Goal: Task Accomplishment & Management: Manage account settings

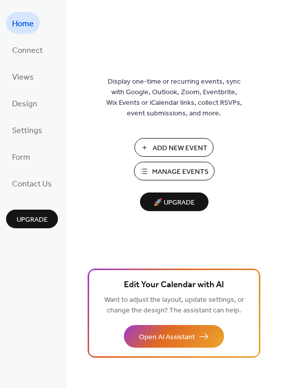
click at [189, 170] on span "Manage Events" at bounding box center [180, 172] width 56 height 11
click at [163, 167] on span "Manage Events" at bounding box center [180, 172] width 56 height 11
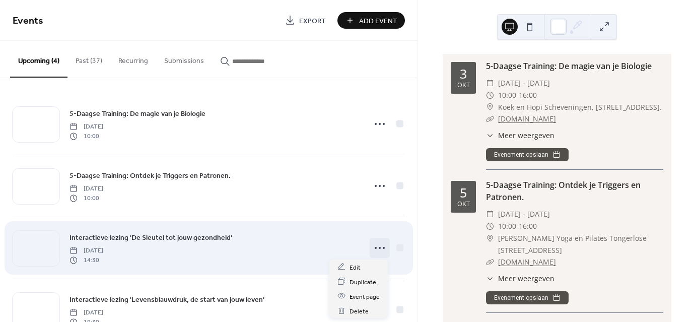
click at [378, 249] on icon at bounding box center [380, 248] width 16 height 16
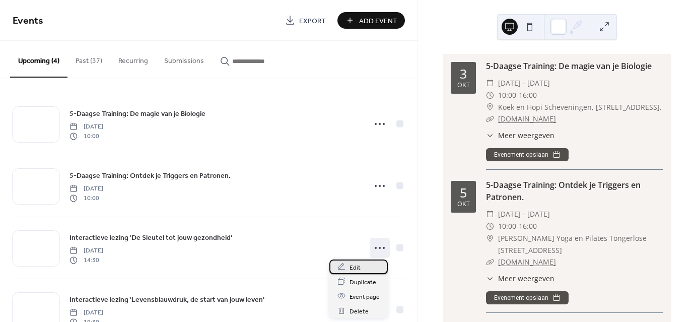
click at [357, 265] on span "Edit" at bounding box center [355, 267] width 11 height 11
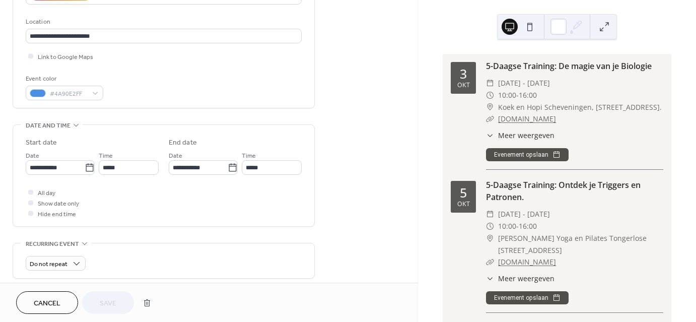
scroll to position [209, 0]
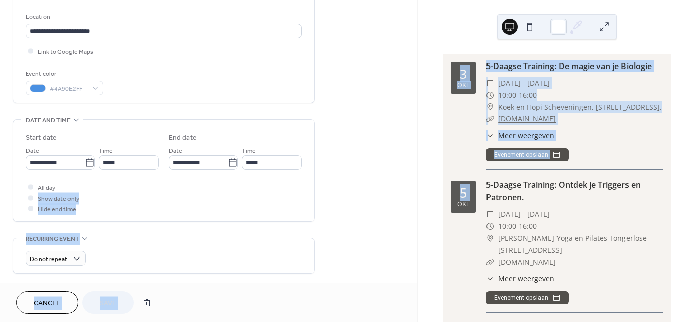
drag, startPoint x: 415, startPoint y: 177, endPoint x: 418, endPoint y: 220, distance: 43.0
click at [418, 220] on div "**********" at bounding box center [348, 161] width 696 height 322
click at [291, 195] on div "All day Show date only Hide end time" at bounding box center [164, 198] width 276 height 32
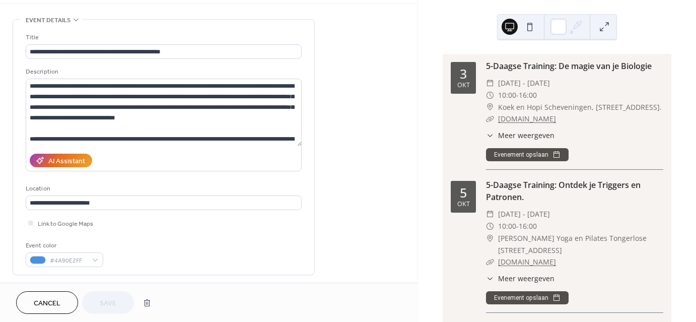
scroll to position [0, 0]
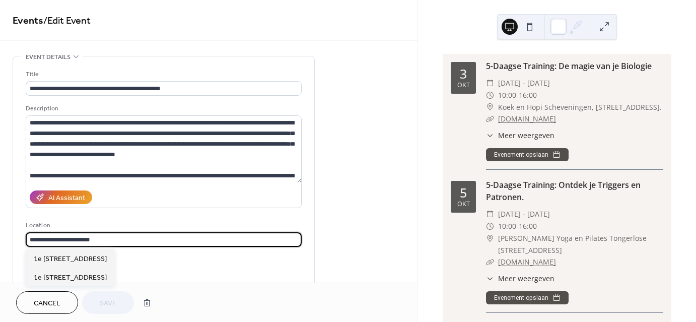
click at [98, 238] on input "**********" at bounding box center [164, 239] width 276 height 15
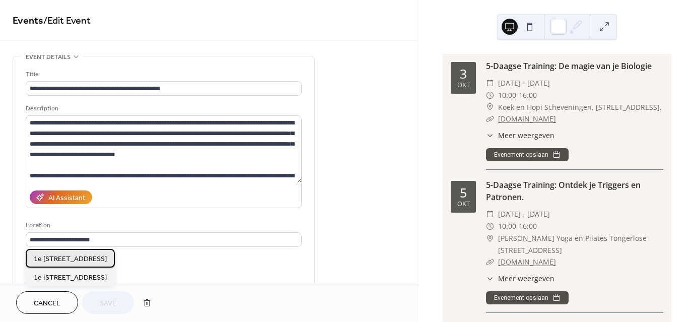
click at [95, 257] on span "1e [STREET_ADDRESS]" at bounding box center [70, 258] width 73 height 11
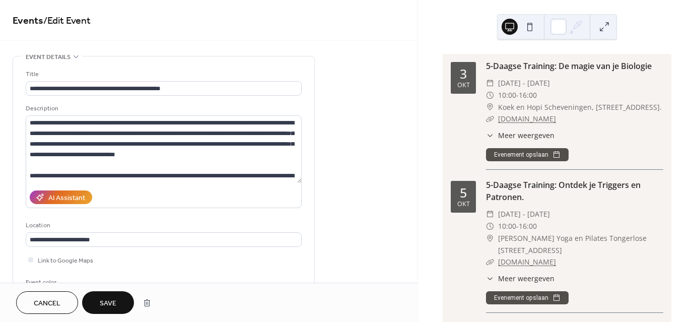
click at [113, 304] on span "Save" at bounding box center [108, 303] width 17 height 11
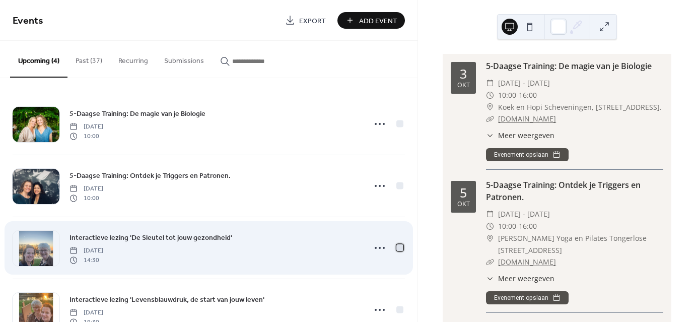
click at [397, 246] on div at bounding box center [399, 247] width 7 height 7
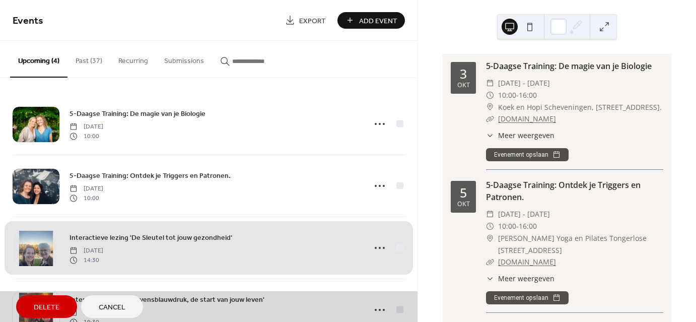
click at [375, 245] on div "Interactieve lezing 'De Sleutel tot jouw gezondheid' Wednesday, November 5, 202…" at bounding box center [209, 248] width 392 height 62
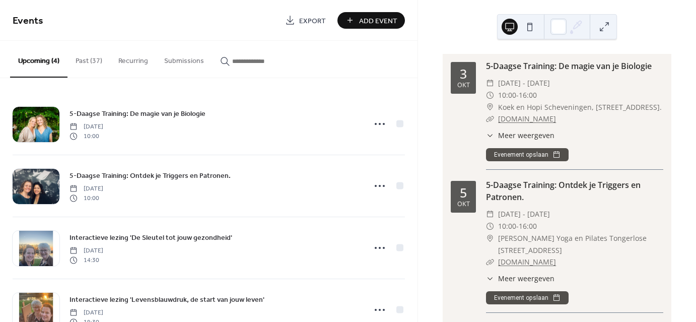
click at [375, 245] on icon at bounding box center [380, 248] width 16 height 16
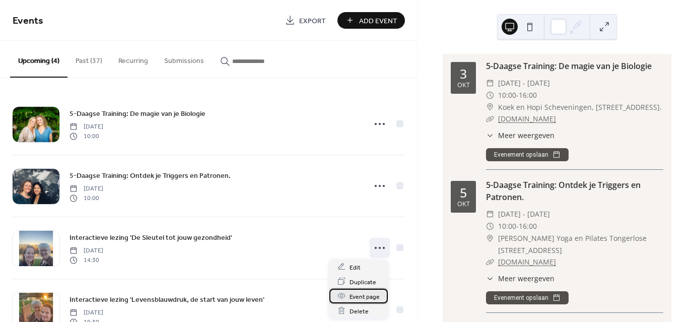
click at [354, 294] on span "Event page" at bounding box center [365, 296] width 30 height 11
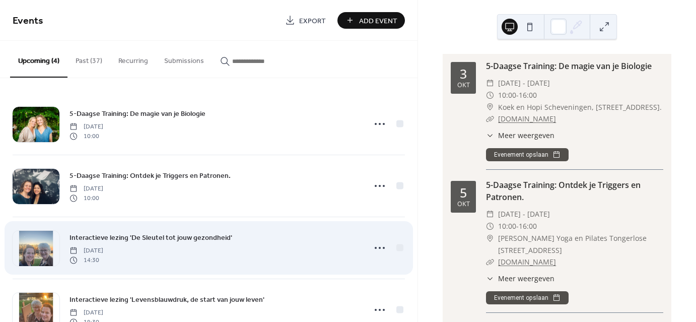
click at [219, 238] on span "Interactieve lezing 'De Sleutel tot jouw gezondheid'" at bounding box center [151, 238] width 163 height 11
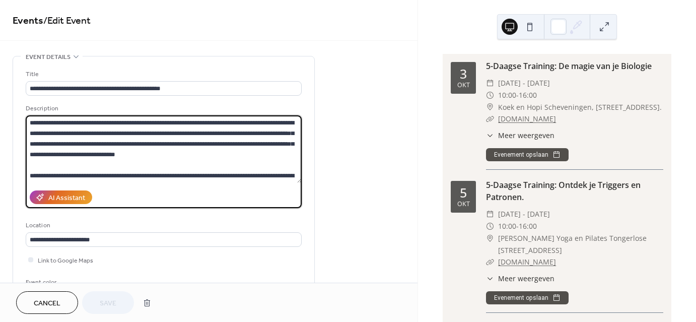
click at [276, 177] on textarea at bounding box center [164, 148] width 276 height 67
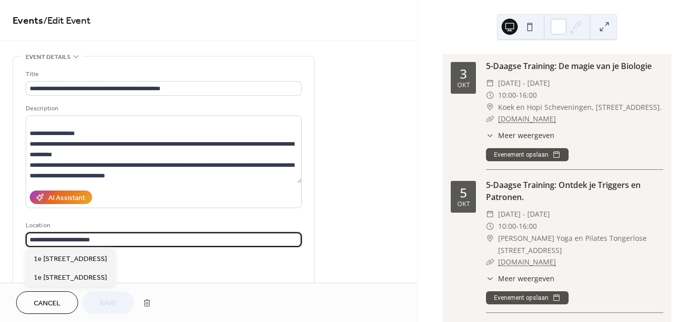
click at [97, 239] on input "**********" at bounding box center [164, 239] width 276 height 15
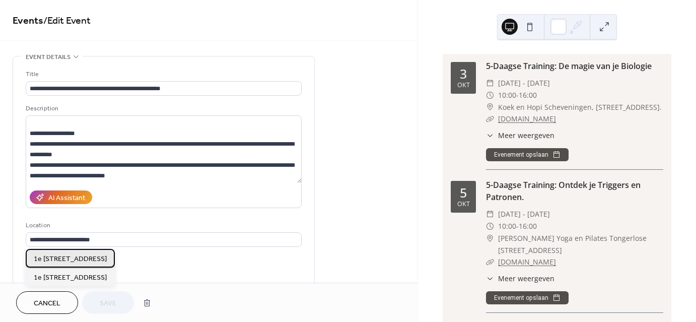
click at [95, 257] on span "1e [STREET_ADDRESS]" at bounding box center [70, 258] width 73 height 11
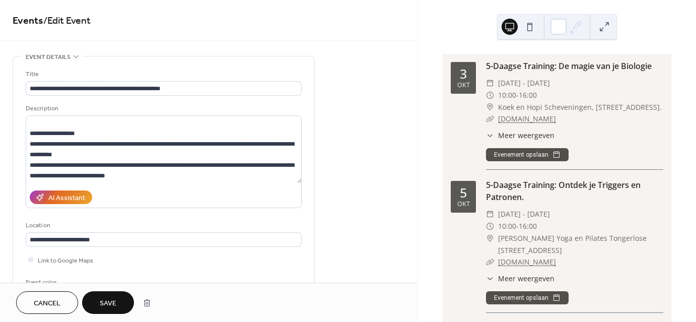
click at [108, 300] on span "Save" at bounding box center [108, 303] width 17 height 11
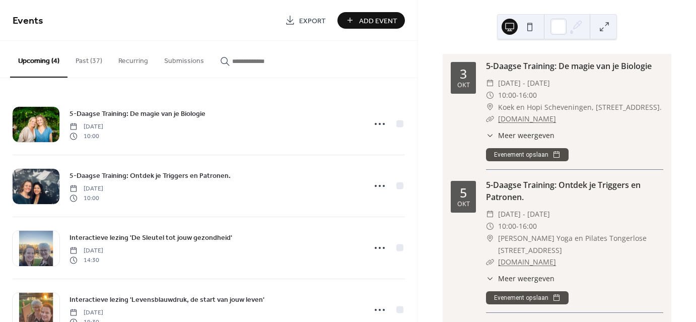
click at [362, 17] on span "Add Event" at bounding box center [378, 21] width 38 height 11
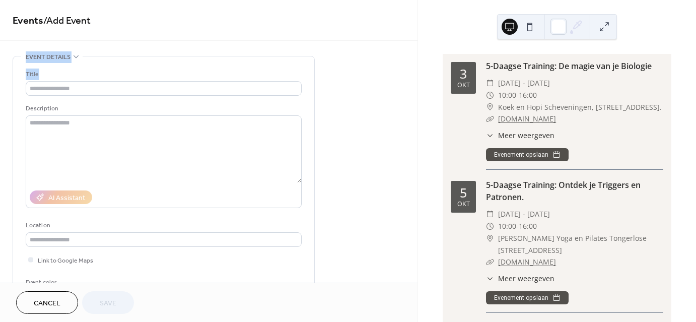
drag, startPoint x: 415, startPoint y: 38, endPoint x: 415, endPoint y: 59, distance: 20.7
click at [415, 59] on div "**********" at bounding box center [209, 141] width 418 height 283
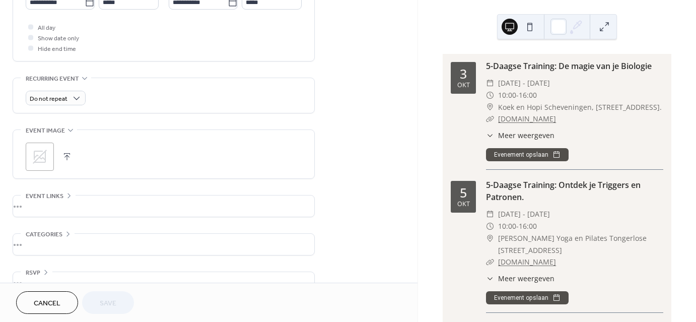
scroll to position [372, 0]
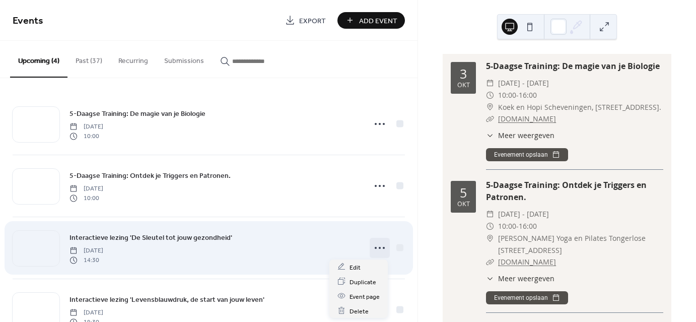
click at [378, 244] on icon at bounding box center [380, 248] width 16 height 16
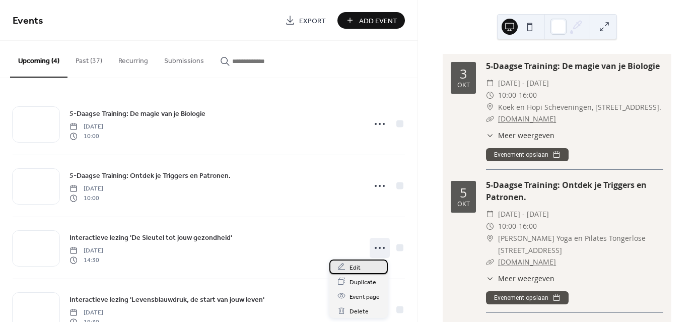
click at [355, 266] on span "Edit" at bounding box center [355, 267] width 11 height 11
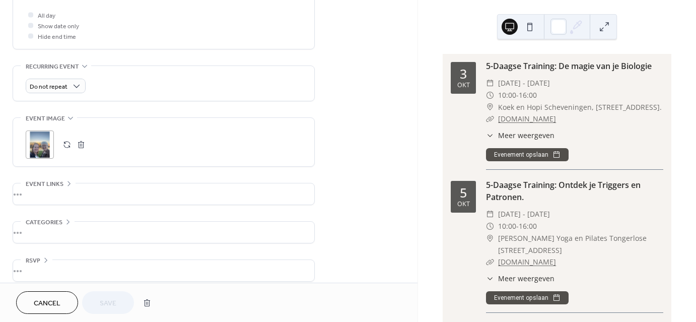
scroll to position [389, 0]
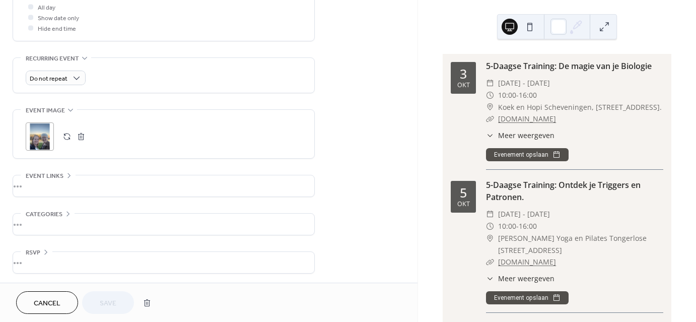
click at [69, 134] on button "button" at bounding box center [67, 136] width 14 height 14
click at [113, 300] on span "Save" at bounding box center [108, 303] width 17 height 11
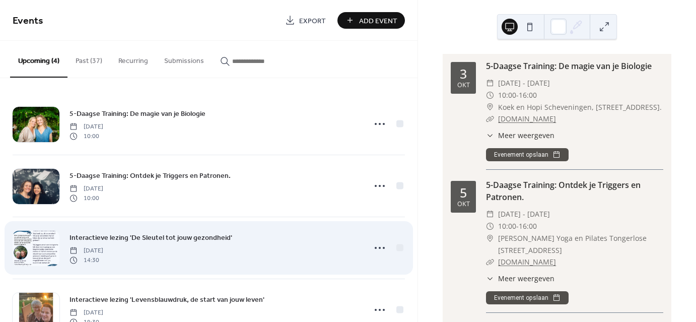
click at [31, 248] on div at bounding box center [36, 248] width 47 height 35
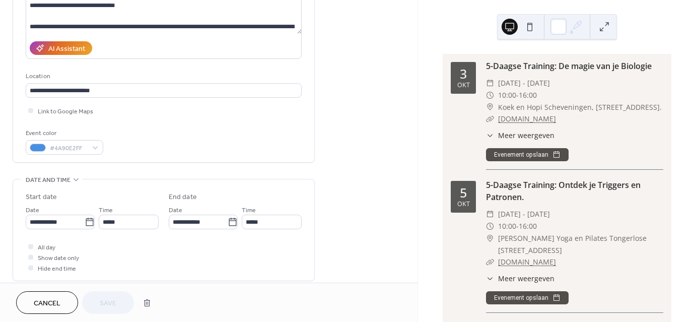
scroll to position [152, 0]
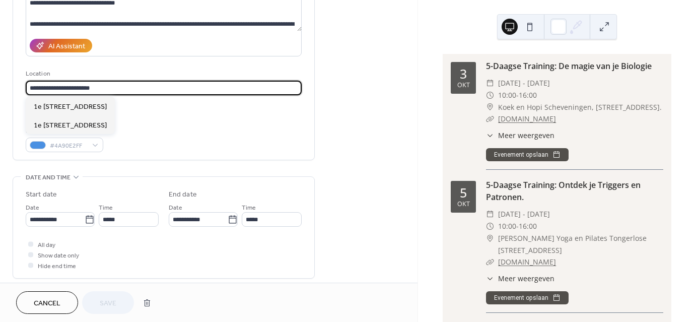
click at [97, 90] on input "**********" at bounding box center [164, 88] width 276 height 15
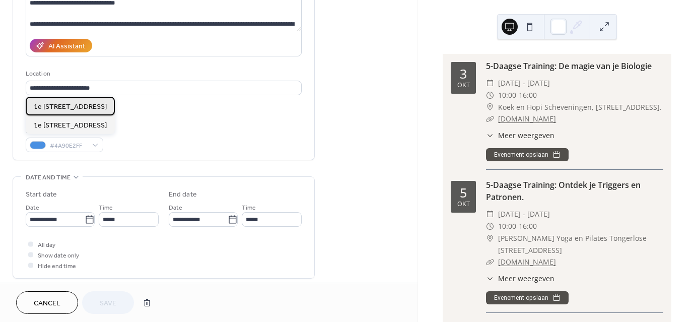
click at [95, 104] on span "1e [STREET_ADDRESS]" at bounding box center [70, 107] width 73 height 11
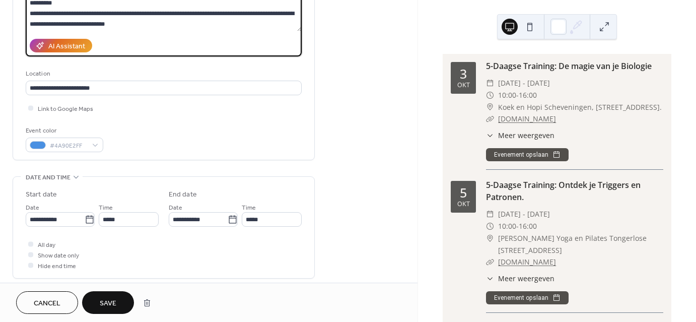
scroll to position [264, 0]
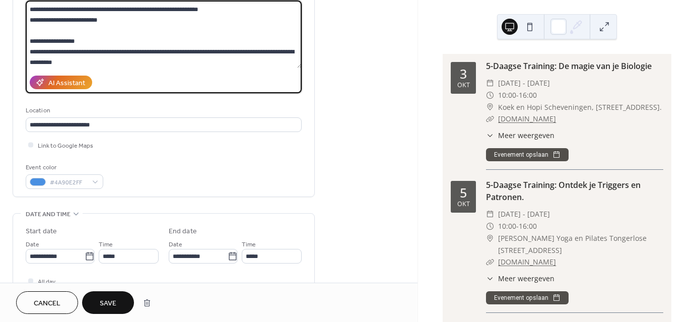
scroll to position [221, 0]
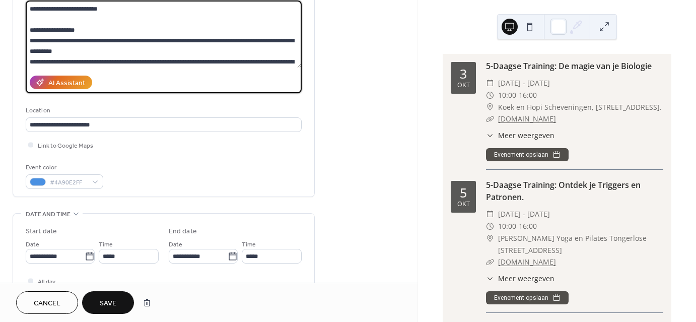
click at [82, 51] on textarea at bounding box center [164, 34] width 276 height 67
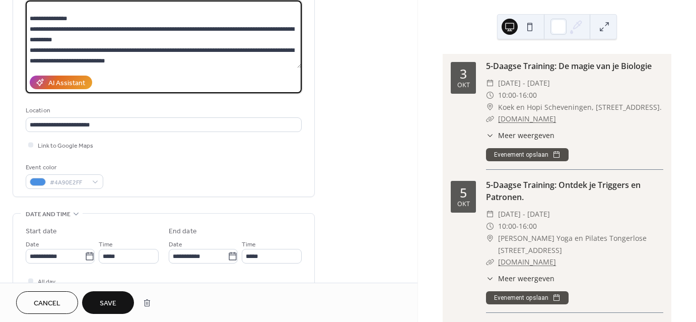
scroll to position [264, 0]
drag, startPoint x: 174, startPoint y: 39, endPoint x: 254, endPoint y: 39, distance: 80.6
click at [254, 39] on textarea at bounding box center [164, 34] width 276 height 67
type textarea "**********"
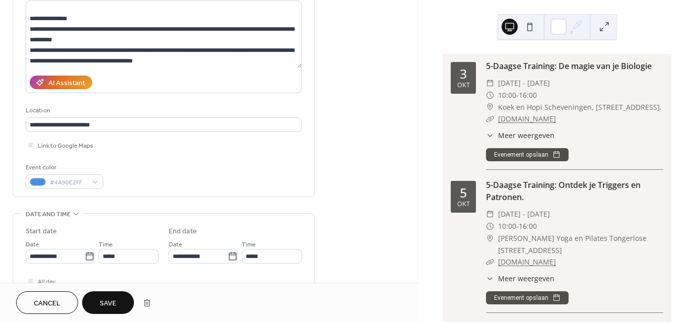
click at [110, 306] on span "Save" at bounding box center [108, 303] width 17 height 11
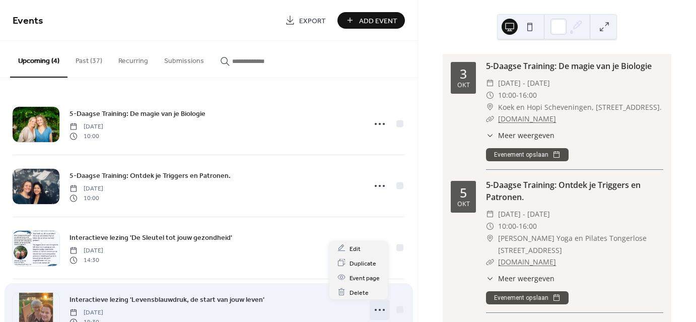
click at [376, 305] on icon at bounding box center [380, 310] width 16 height 16
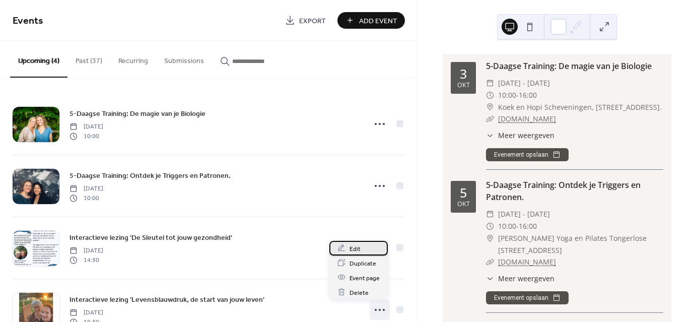
click at [353, 246] on span "Edit" at bounding box center [355, 248] width 11 height 11
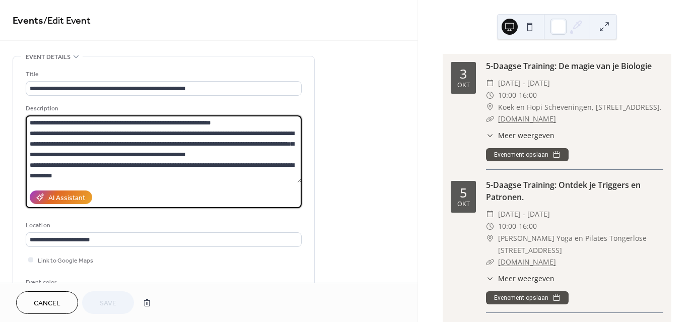
click at [235, 165] on textarea at bounding box center [164, 148] width 276 height 67
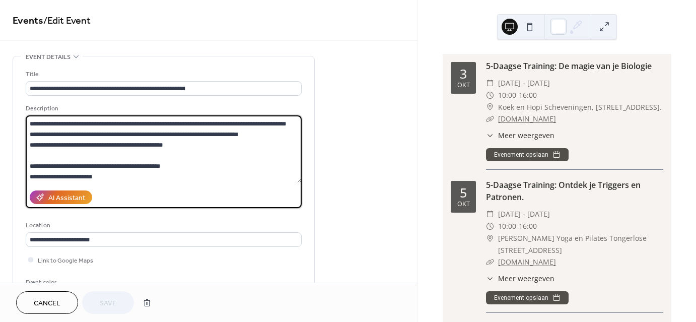
scroll to position [168, 0]
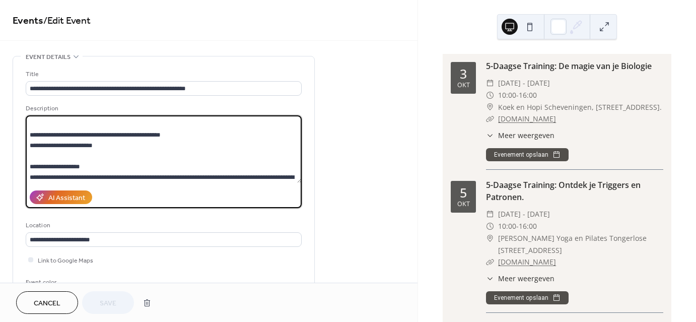
click at [80, 177] on textarea at bounding box center [164, 148] width 276 height 67
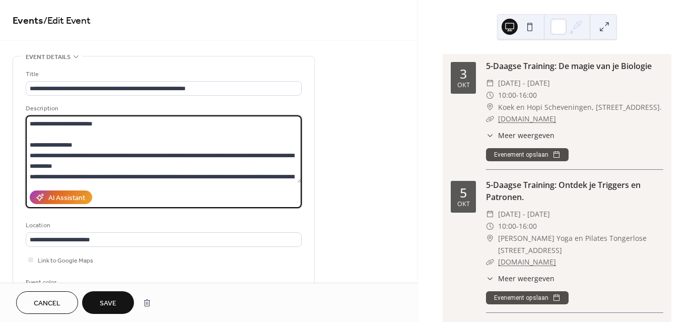
scroll to position [199, 0]
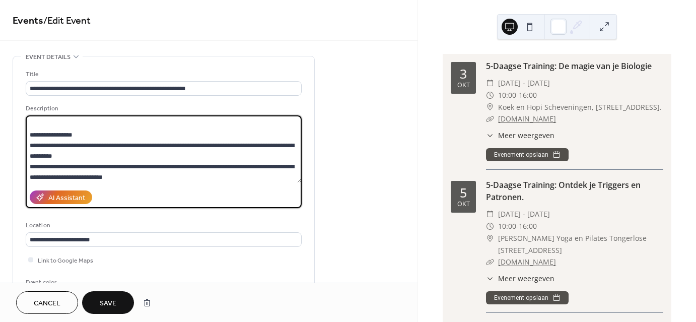
click at [107, 177] on textarea at bounding box center [164, 148] width 276 height 67
click at [189, 176] on textarea at bounding box center [164, 148] width 276 height 67
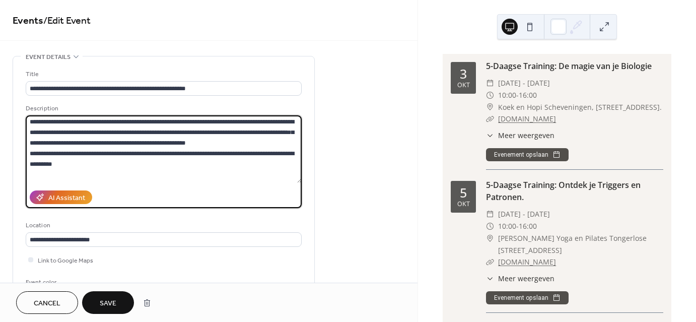
scroll to position [1, 0]
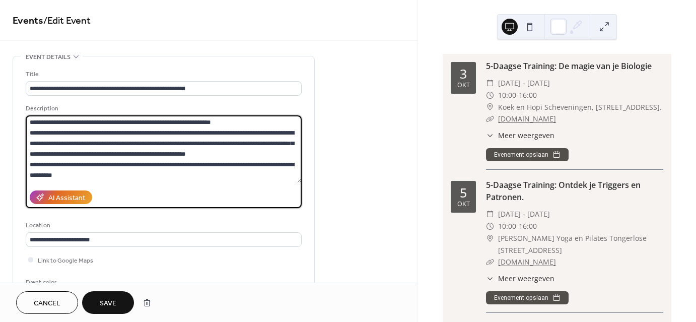
type textarea "**********"
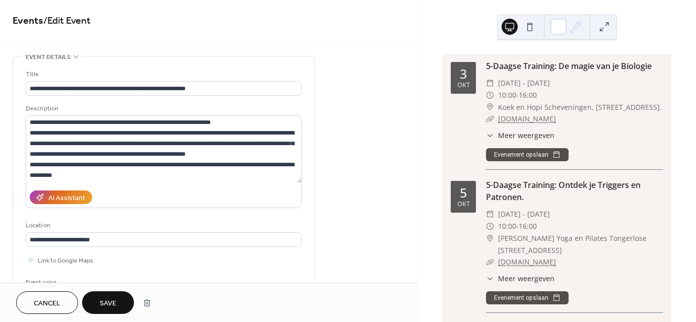
click at [115, 301] on span "Save" at bounding box center [108, 303] width 17 height 11
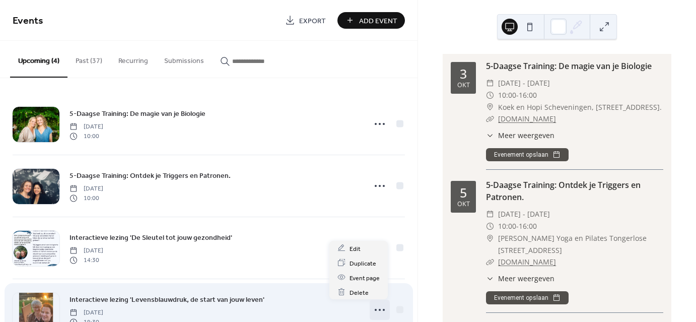
click at [377, 307] on icon at bounding box center [380, 310] width 16 height 16
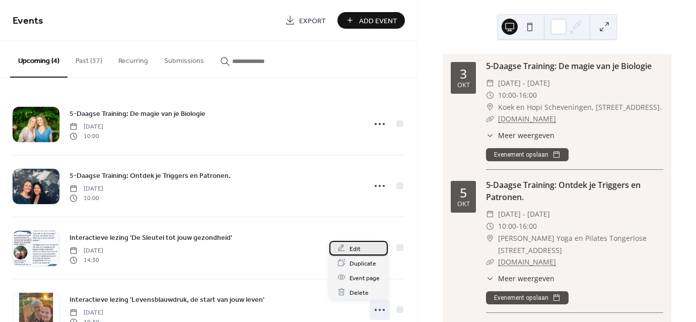
click at [353, 249] on span "Edit" at bounding box center [355, 248] width 11 height 11
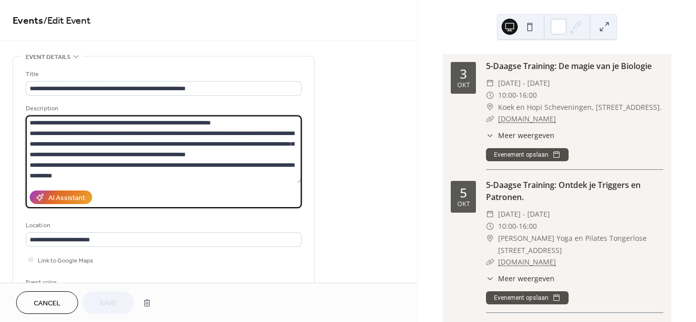
click at [175, 177] on textarea at bounding box center [164, 148] width 276 height 67
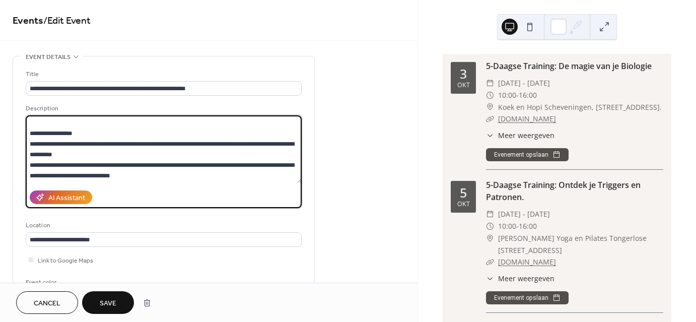
scroll to position [232, 0]
type textarea "**********"
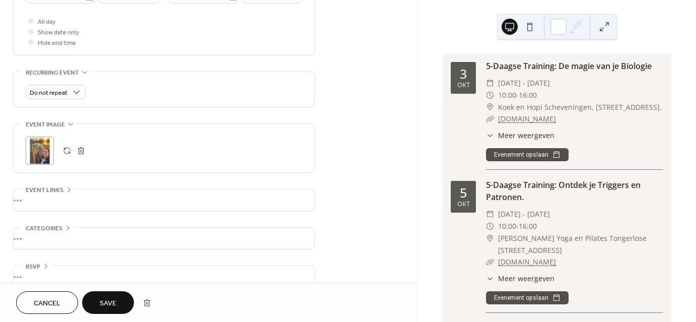
scroll to position [389, 0]
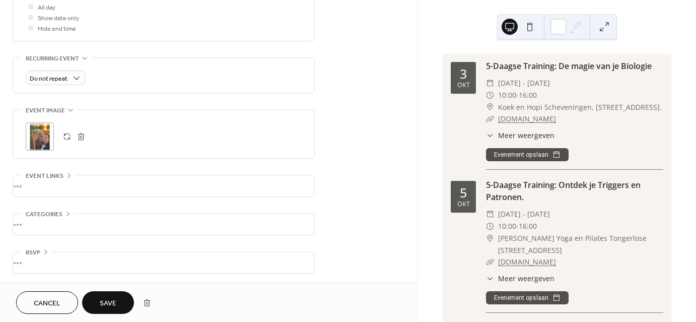
click at [68, 134] on button "button" at bounding box center [67, 136] width 14 height 14
click at [46, 127] on div ";" at bounding box center [40, 136] width 28 height 28
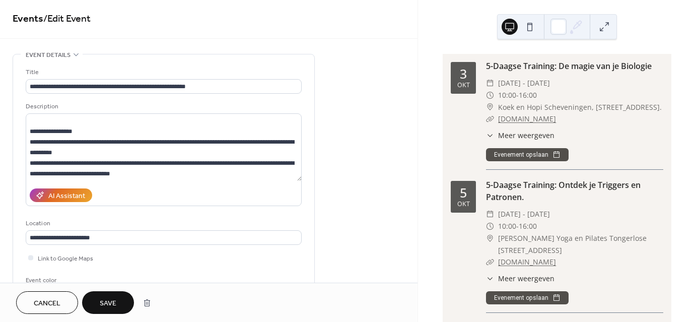
scroll to position [3, 0]
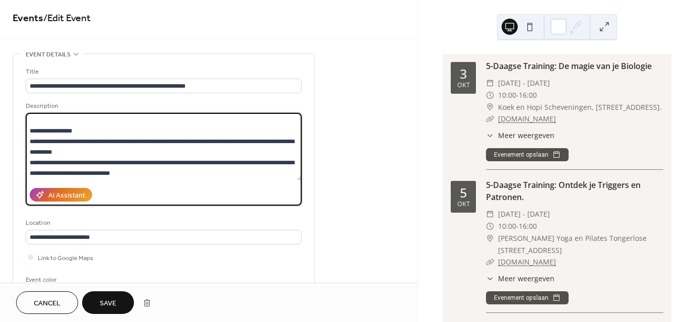
click at [278, 149] on textarea at bounding box center [164, 146] width 276 height 67
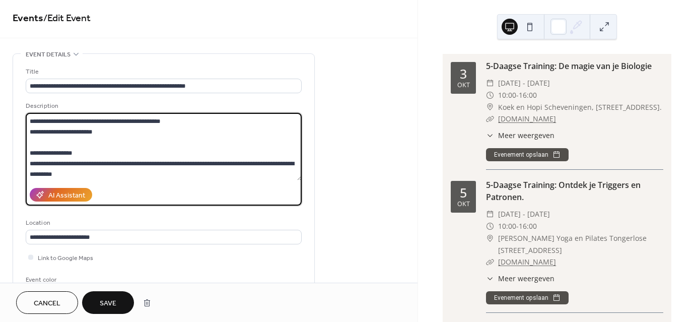
scroll to position [189, 0]
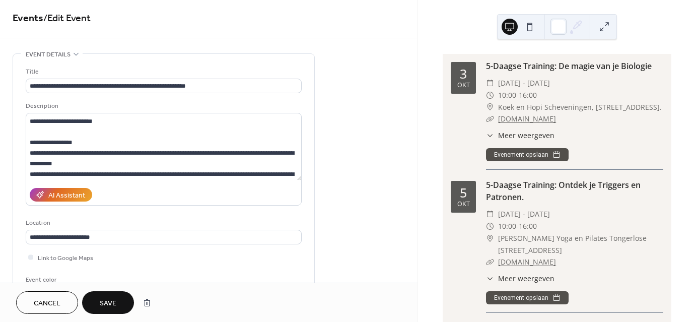
click at [112, 302] on span "Save" at bounding box center [108, 303] width 17 height 11
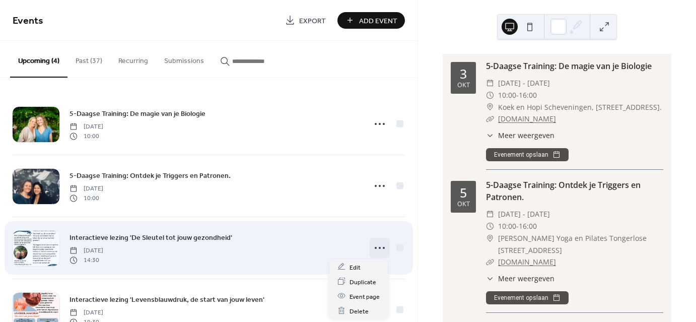
click at [379, 247] on circle at bounding box center [380, 248] width 2 height 2
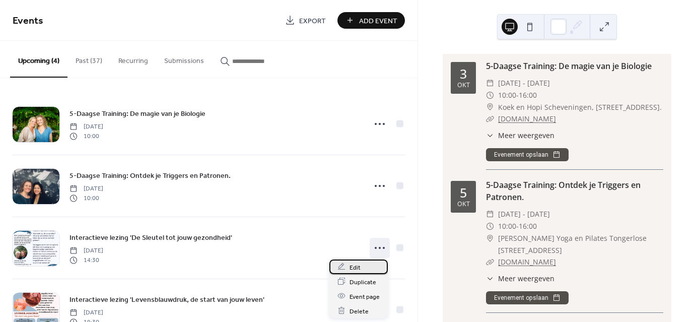
click at [354, 268] on span "Edit" at bounding box center [355, 267] width 11 height 11
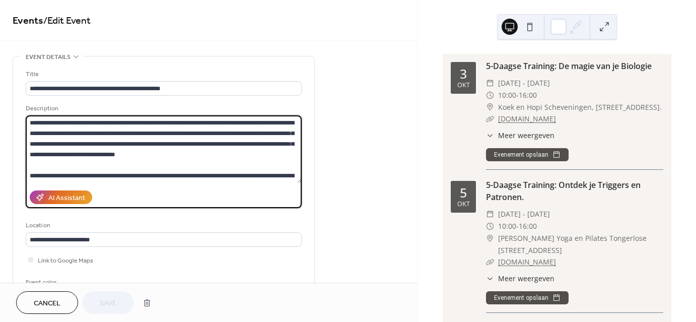
click at [225, 146] on textarea at bounding box center [164, 148] width 276 height 67
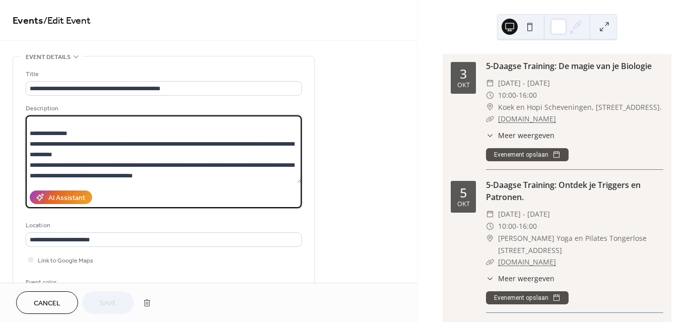
scroll to position [263, 0]
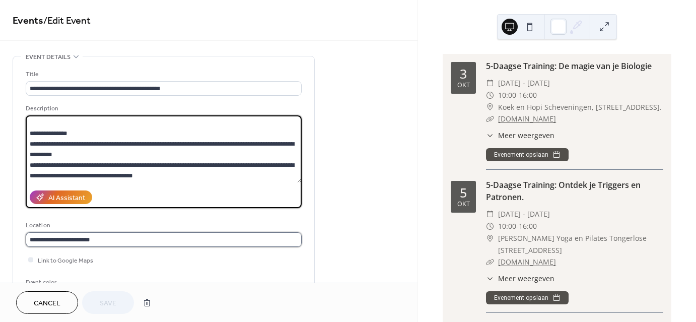
click at [96, 240] on input "**********" at bounding box center [164, 239] width 276 height 15
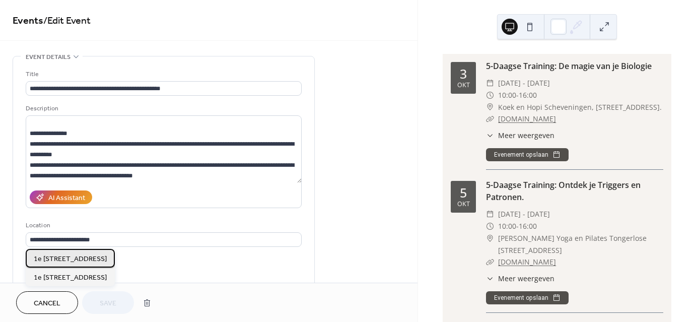
click at [98, 258] on span "1e [STREET_ADDRESS]" at bounding box center [70, 258] width 73 height 11
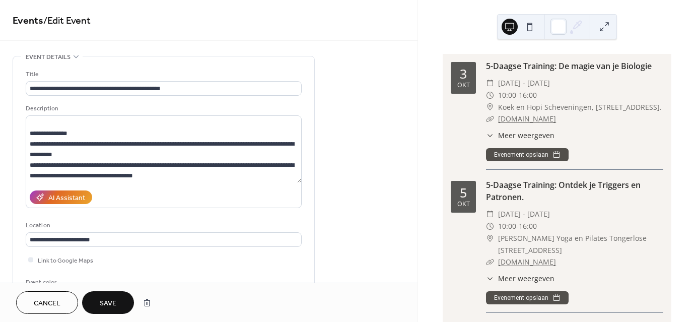
click at [108, 304] on span "Save" at bounding box center [108, 303] width 17 height 11
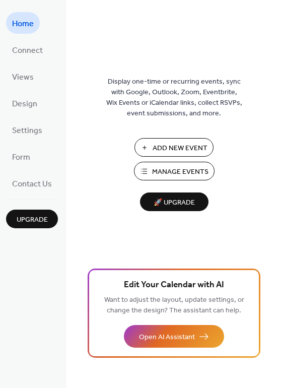
click at [167, 169] on span "Manage Events" at bounding box center [180, 172] width 56 height 11
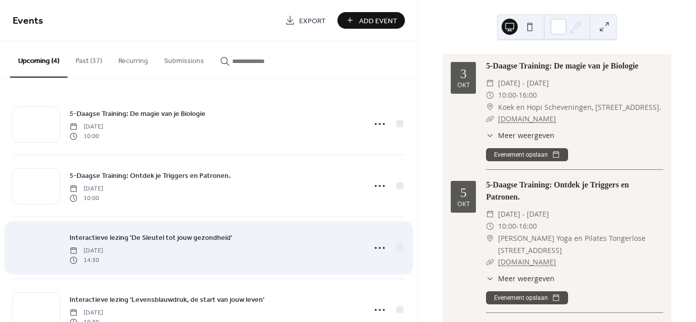
click at [22, 248] on div at bounding box center [36, 248] width 47 height 35
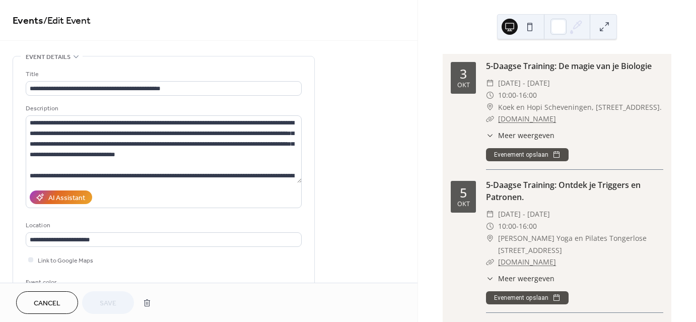
click at [22, 248] on div "**********" at bounding box center [163, 183] width 301 height 255
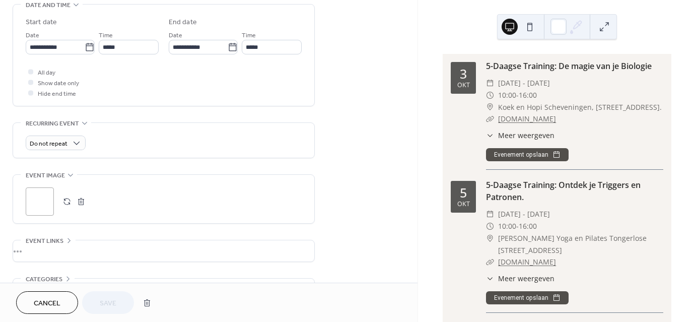
scroll to position [378, 0]
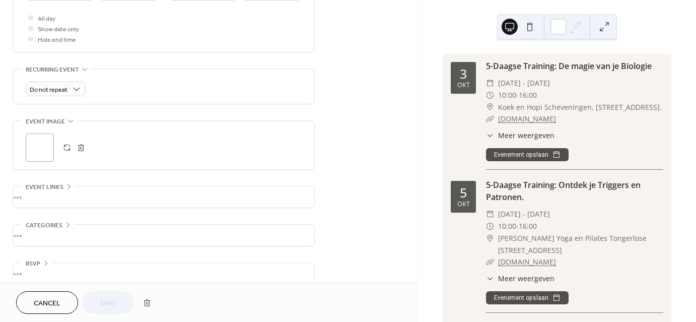
click at [36, 140] on div ";" at bounding box center [40, 147] width 28 height 28
click at [36, 140] on circle at bounding box center [40, 148] width 19 height 19
click at [44, 147] on div ";" at bounding box center [40, 147] width 28 height 28
click at [44, 147] on circle at bounding box center [39, 147] width 17 height 17
click at [102, 298] on span "Save" at bounding box center [108, 303] width 17 height 11
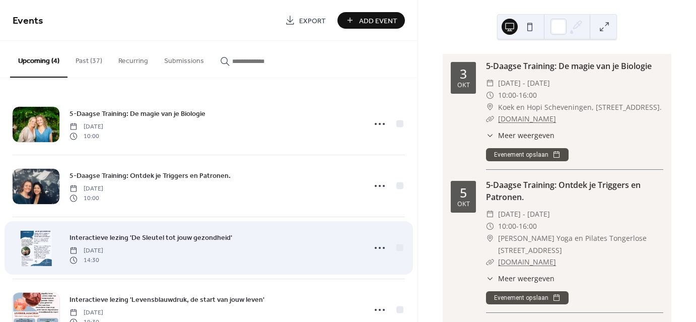
click at [34, 253] on div at bounding box center [36, 248] width 47 height 35
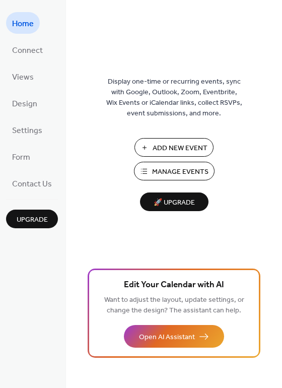
click at [171, 168] on span "Manage Events" at bounding box center [180, 172] width 56 height 11
click at [166, 174] on span "Manage Events" at bounding box center [180, 172] width 56 height 11
click at [175, 172] on span "Manage Events" at bounding box center [180, 172] width 56 height 11
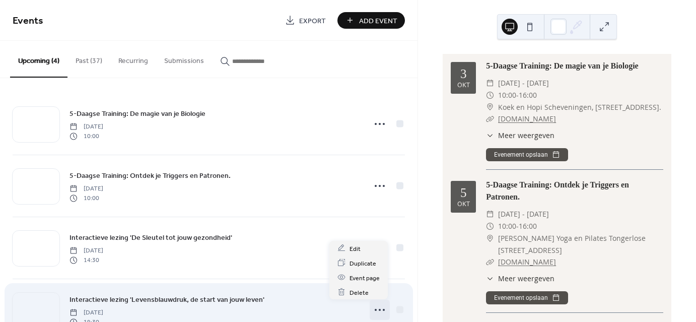
click at [376, 311] on icon at bounding box center [380, 310] width 16 height 16
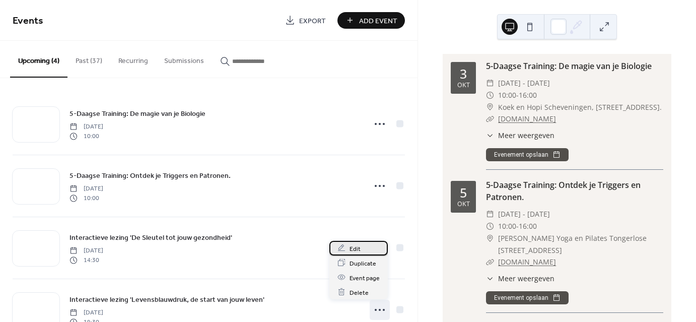
click at [358, 245] on span "Edit" at bounding box center [355, 248] width 11 height 11
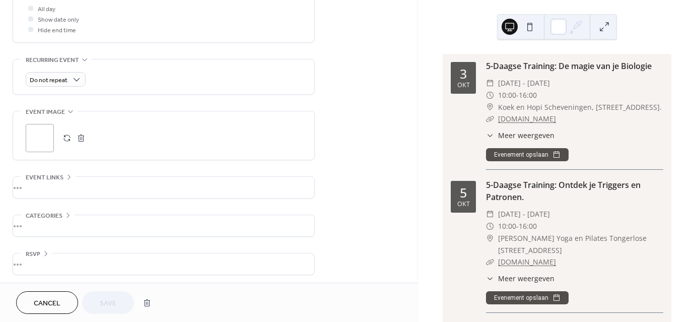
scroll to position [389, 0]
click at [41, 134] on div ";" at bounding box center [40, 136] width 28 height 28
click at [107, 304] on span "Save" at bounding box center [108, 303] width 17 height 11
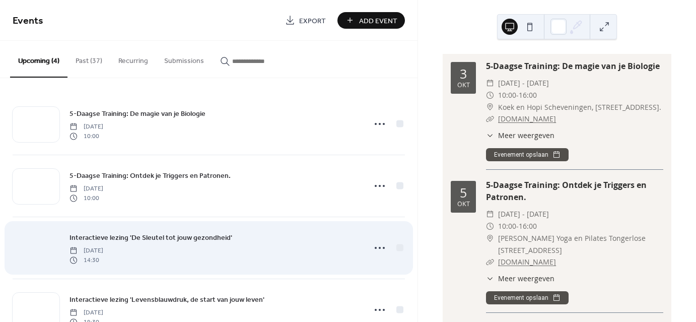
click at [30, 252] on div at bounding box center [36, 248] width 47 height 35
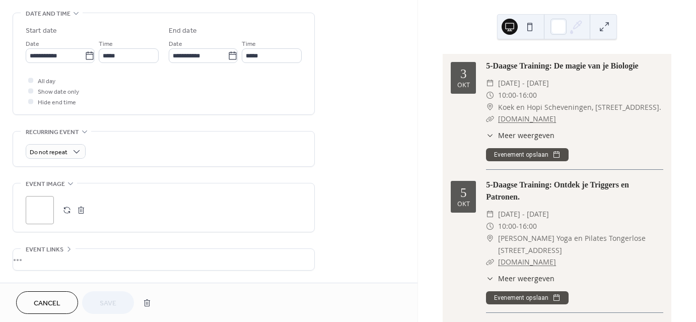
scroll to position [373, 0]
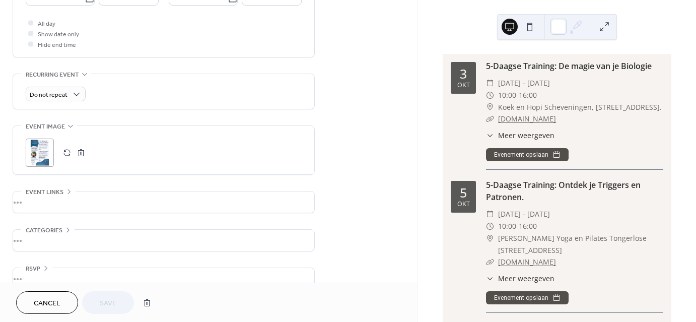
click at [38, 149] on div ";" at bounding box center [40, 153] width 28 height 28
click at [30, 155] on div ";" at bounding box center [40, 153] width 28 height 28
click at [103, 304] on span "Save" at bounding box center [108, 303] width 17 height 11
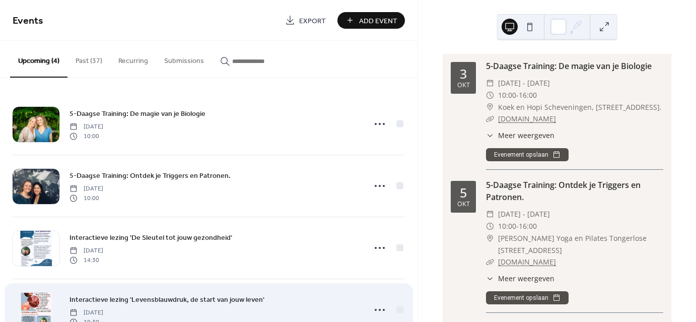
click at [39, 302] on div at bounding box center [36, 310] width 47 height 35
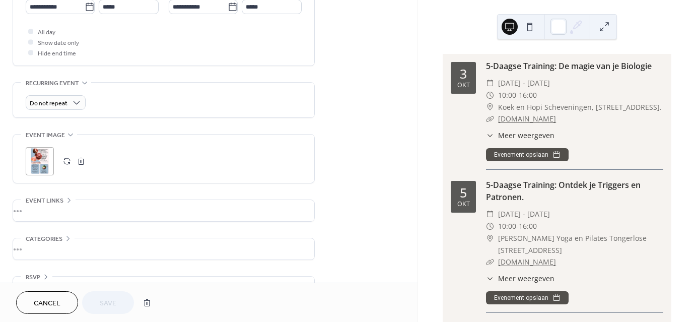
scroll to position [369, 0]
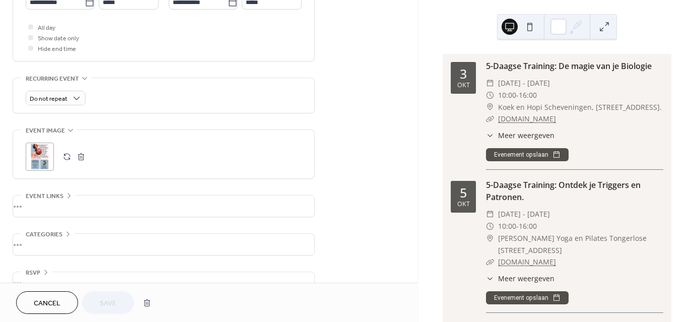
click at [42, 157] on div ";" at bounding box center [40, 157] width 28 height 28
click at [32, 157] on div ";" at bounding box center [40, 157] width 28 height 28
click at [110, 303] on span "Save" at bounding box center [108, 303] width 17 height 11
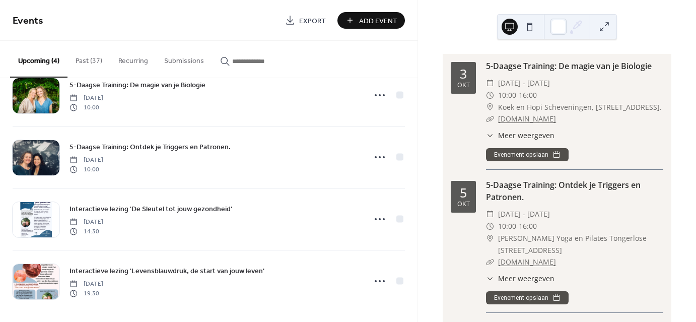
scroll to position [33, 0]
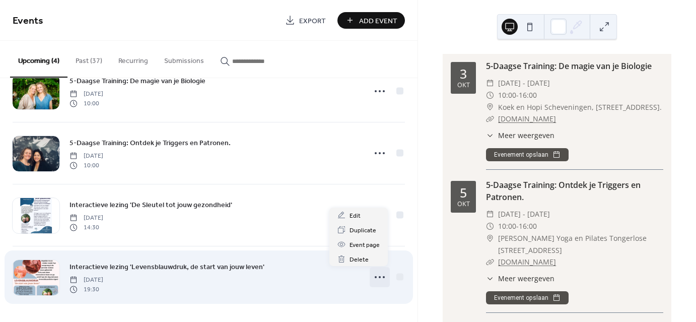
click at [383, 277] on icon at bounding box center [380, 277] width 16 height 16
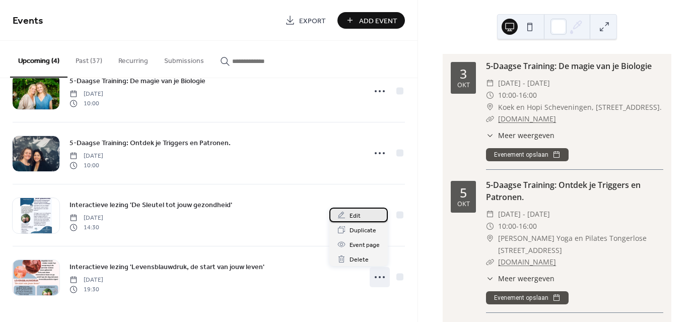
click at [363, 213] on div "Edit" at bounding box center [358, 215] width 58 height 15
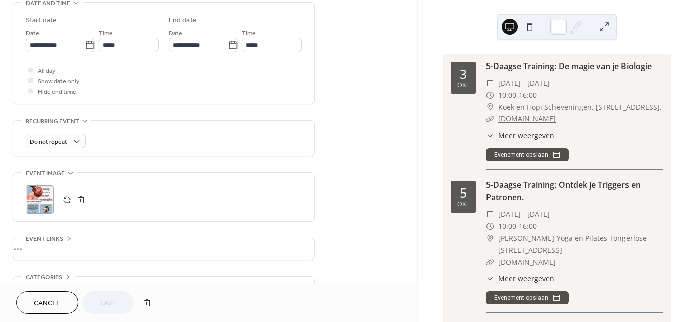
scroll to position [389, 0]
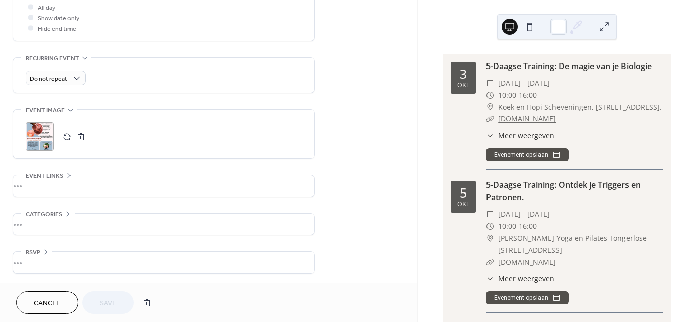
click at [34, 138] on div ";" at bounding box center [40, 136] width 28 height 28
click at [113, 304] on span "Save" at bounding box center [108, 303] width 17 height 11
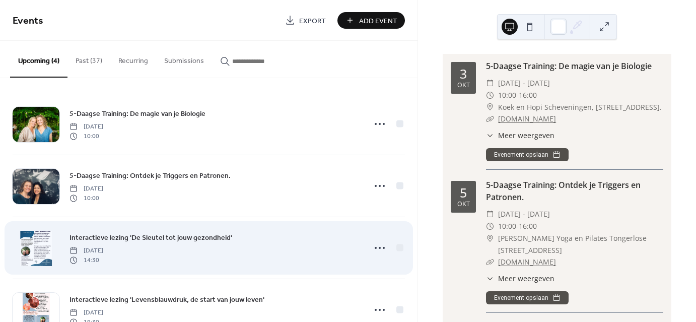
click at [32, 248] on div at bounding box center [36, 248] width 47 height 35
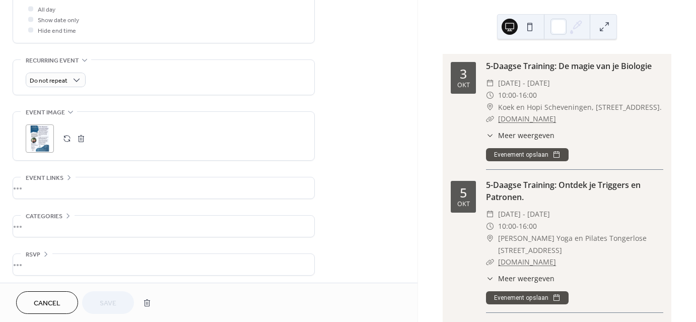
scroll to position [389, 0]
click at [32, 127] on div ";" at bounding box center [40, 136] width 28 height 28
click at [108, 305] on span "Save" at bounding box center [108, 303] width 17 height 11
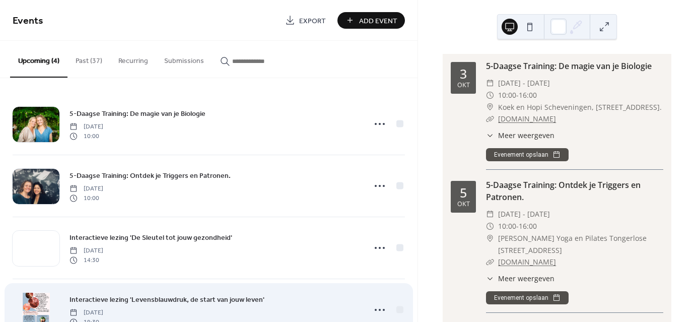
click at [36, 308] on div at bounding box center [36, 310] width 47 height 35
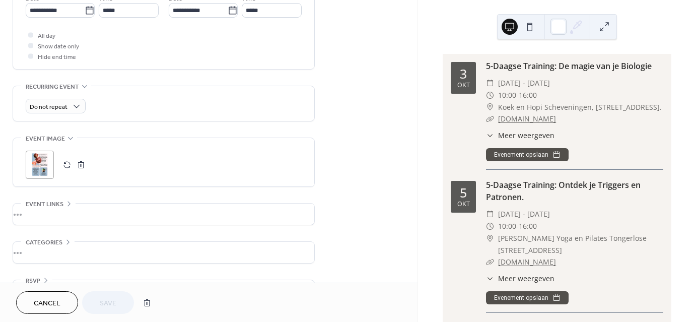
scroll to position [389, 0]
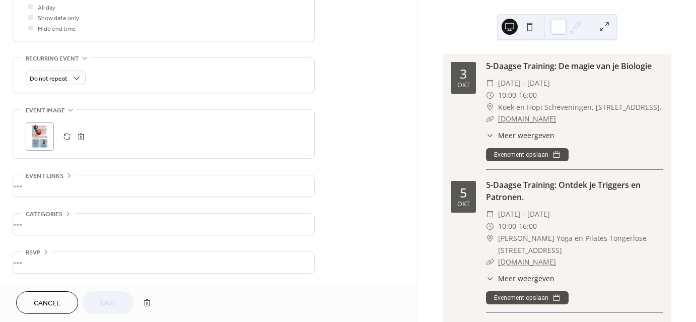
click at [38, 127] on div ";" at bounding box center [40, 136] width 28 height 28
click at [109, 298] on span "Save" at bounding box center [108, 303] width 17 height 11
